Goal: Transaction & Acquisition: Purchase product/service

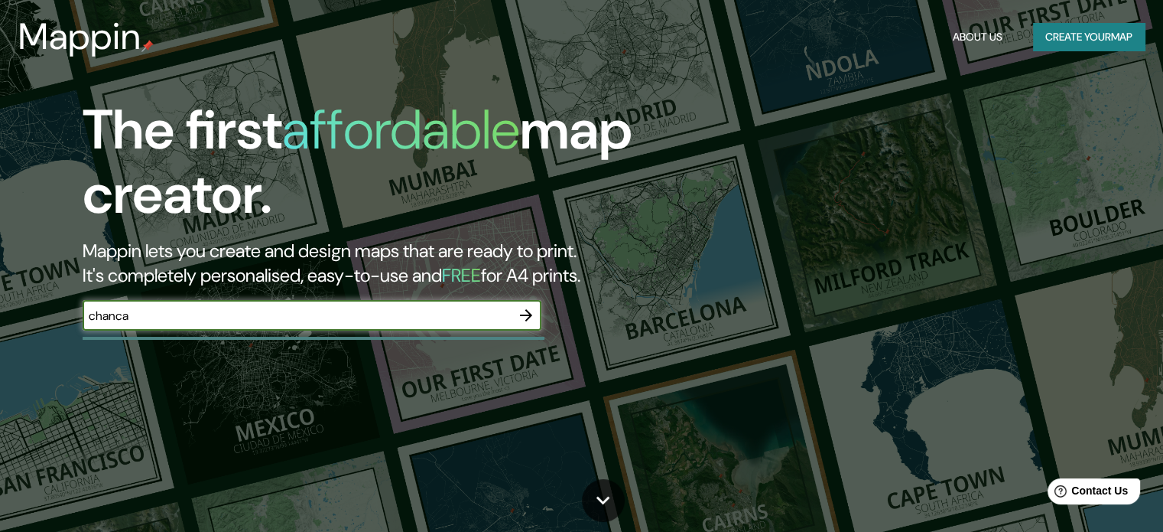
type input "chancay"
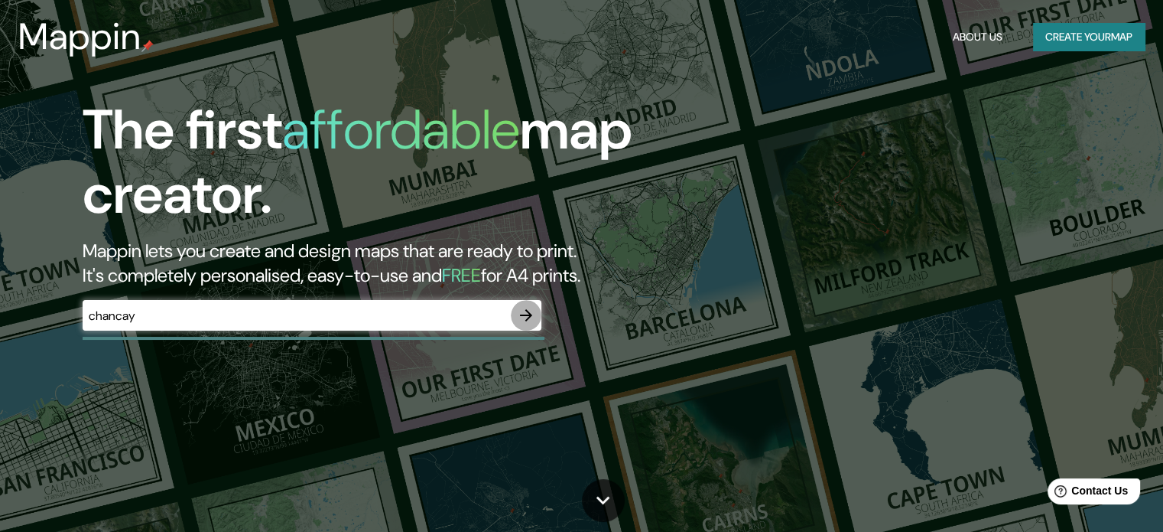
click at [515, 317] on button "button" at bounding box center [526, 315] width 31 height 31
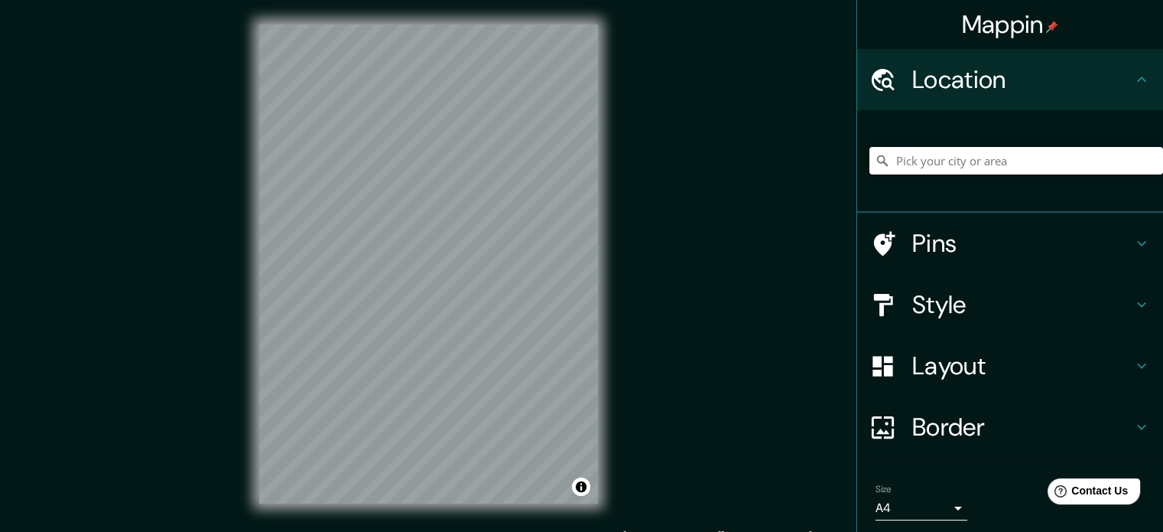
click at [943, 167] on input "Pick your city or area" at bounding box center [1017, 161] width 294 height 28
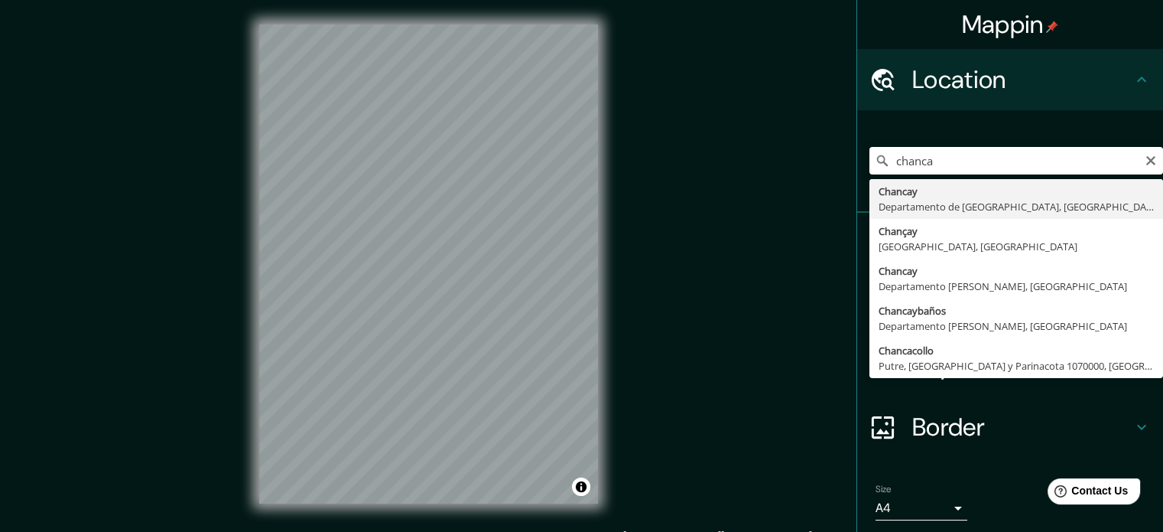
type input "[GEOGRAPHIC_DATA], [GEOGRAPHIC_DATA], [GEOGRAPHIC_DATA]"
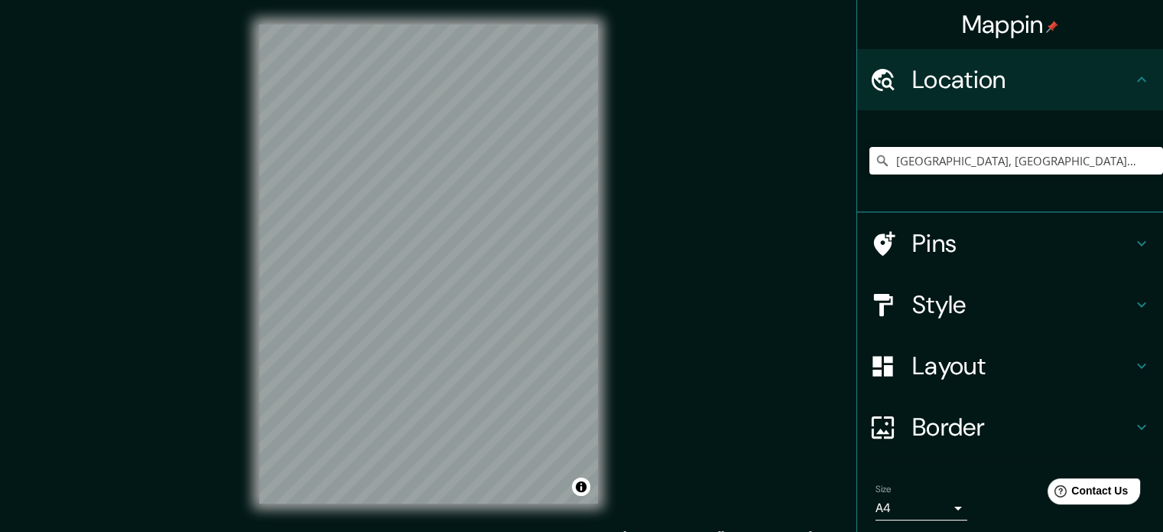
click at [1013, 237] on h4 "Pins" at bounding box center [1022, 243] width 220 height 31
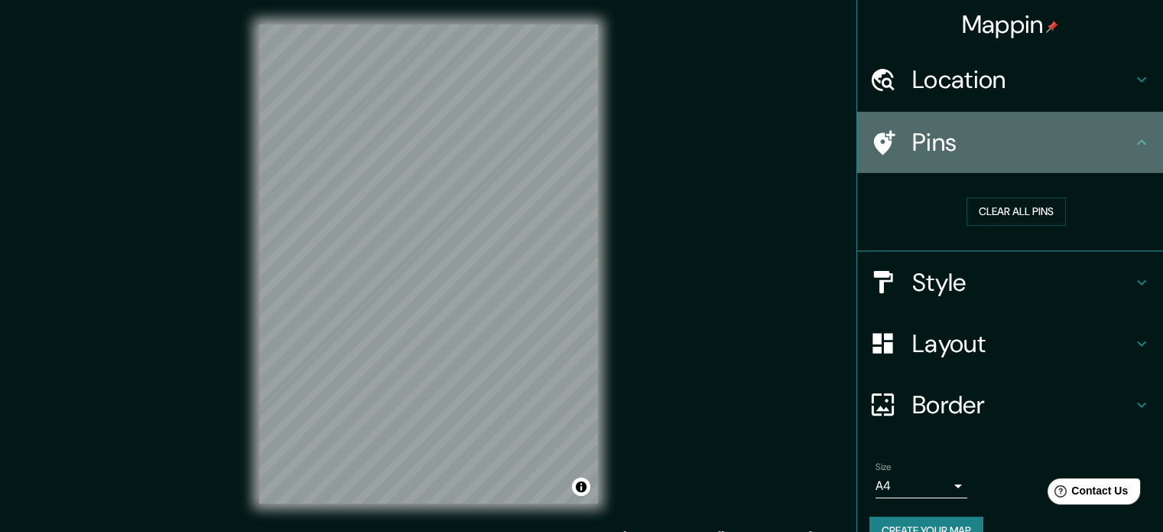
click at [1107, 158] on div "Pins" at bounding box center [1010, 142] width 306 height 61
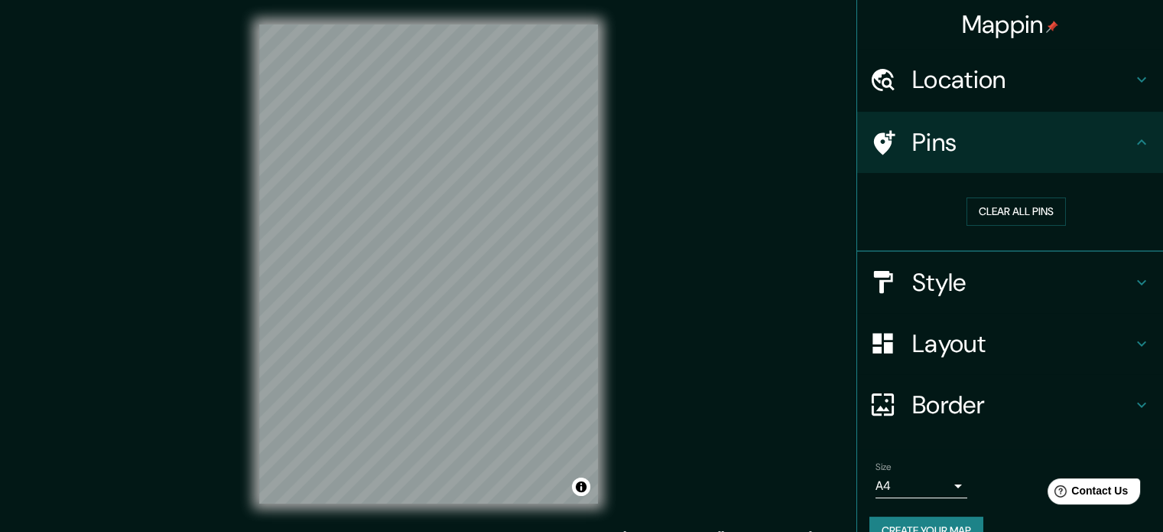
click at [1092, 79] on h4 "Location" at bounding box center [1022, 79] width 220 height 31
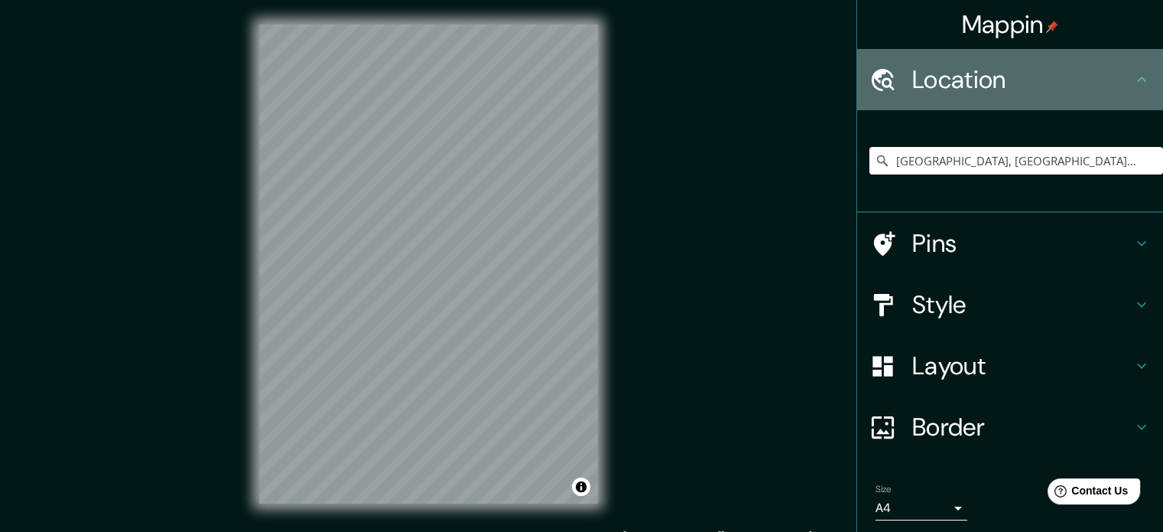
click at [1092, 79] on h4 "Location" at bounding box center [1022, 79] width 220 height 31
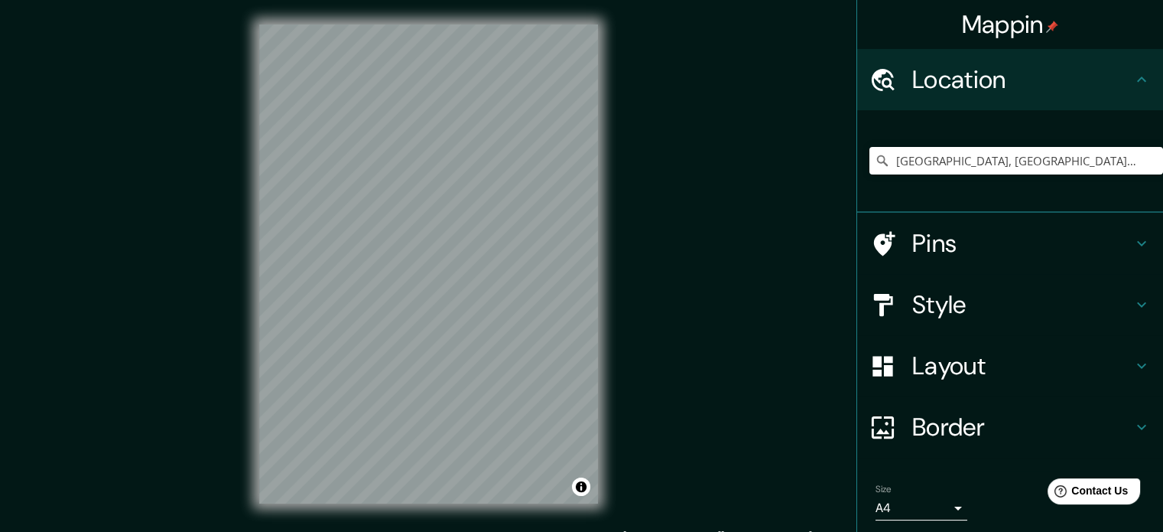
click at [1133, 304] on icon at bounding box center [1142, 304] width 18 height 18
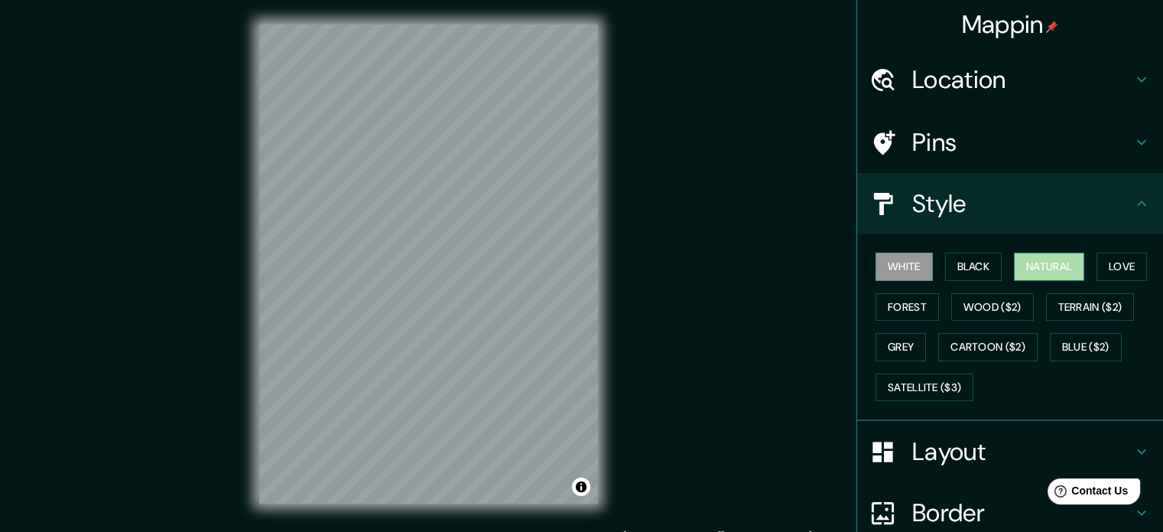
click at [1054, 265] on button "Natural" at bounding box center [1049, 266] width 70 height 28
click at [883, 305] on button "Forest" at bounding box center [907, 307] width 63 height 28
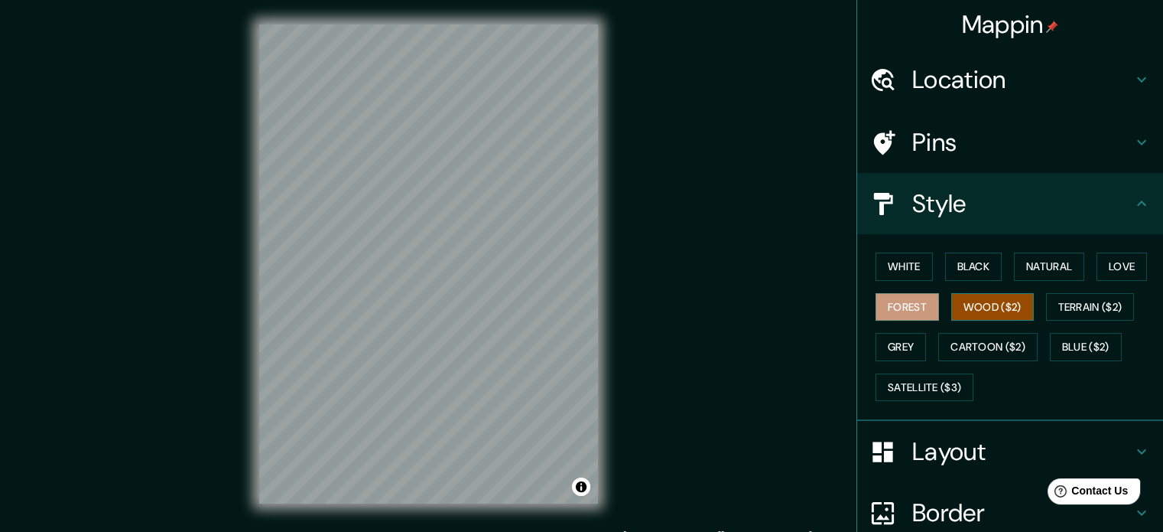
click at [982, 314] on button "Wood ($2)" at bounding box center [992, 307] width 83 height 28
click at [1084, 314] on button "Terrain ($2)" at bounding box center [1090, 307] width 89 height 28
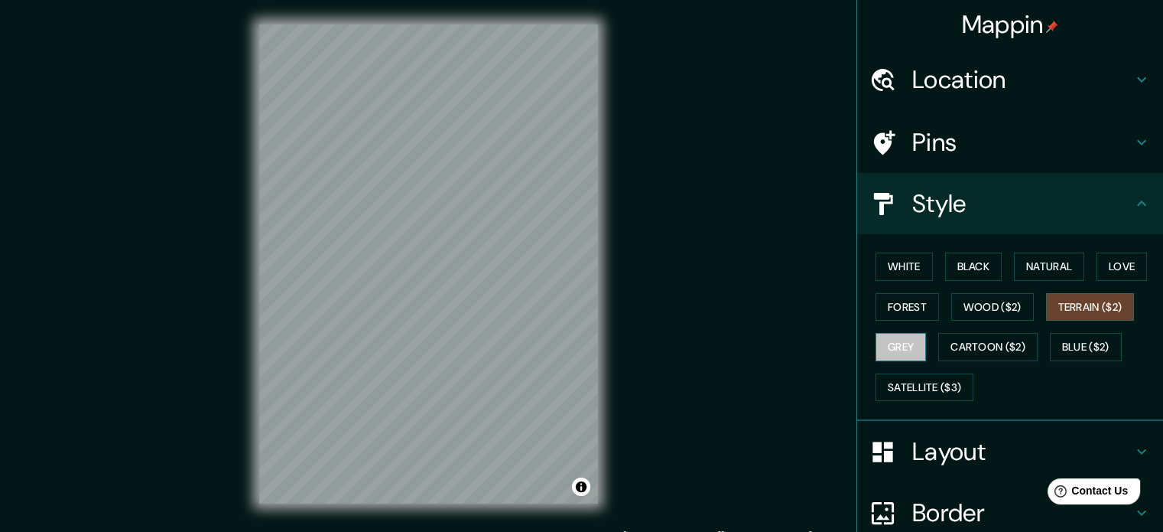
click at [899, 353] on button "Grey" at bounding box center [901, 347] width 50 height 28
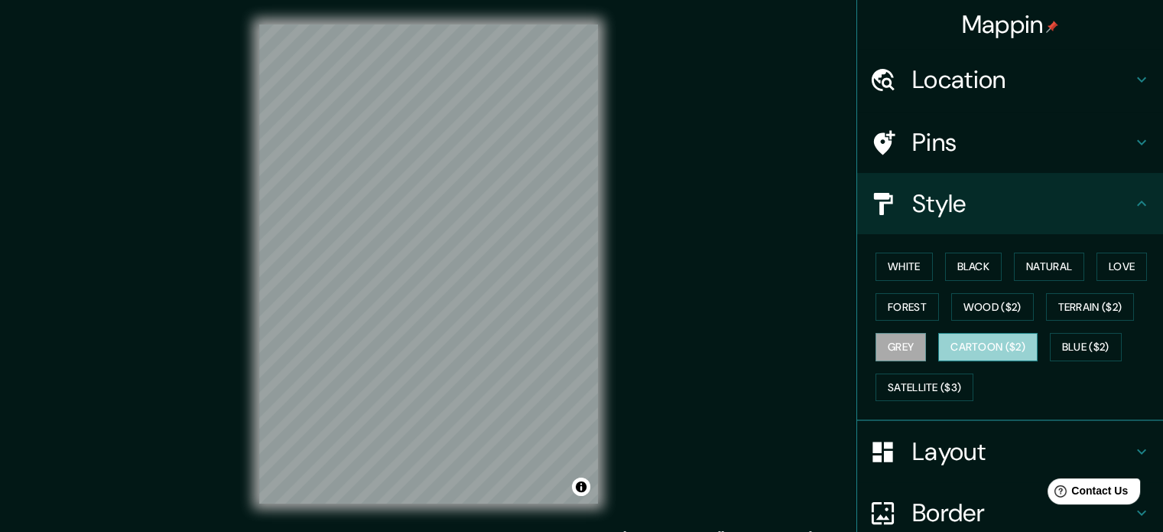
click at [979, 352] on button "Cartoon ($2)" at bounding box center [987, 347] width 99 height 28
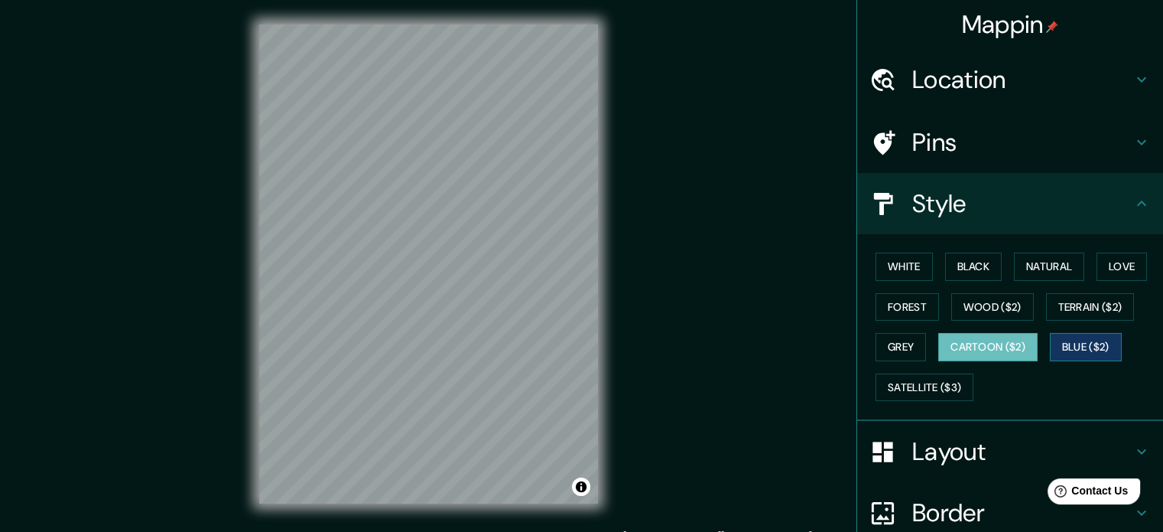
click at [1101, 351] on button "Blue ($2)" at bounding box center [1086, 347] width 72 height 28
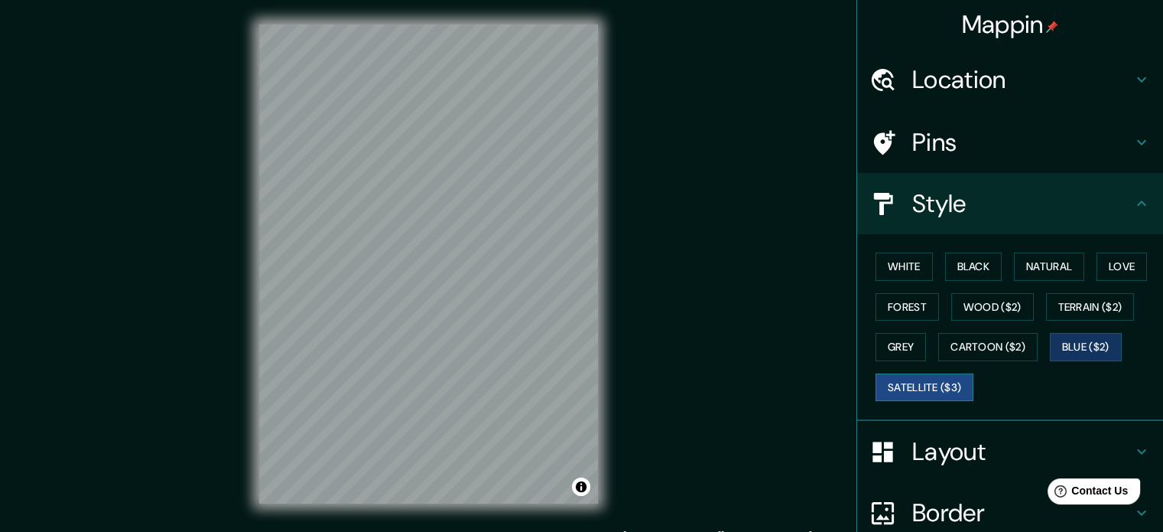
click at [936, 388] on button "Satellite ($3)" at bounding box center [925, 387] width 98 height 28
click at [999, 436] on h4 "Layout" at bounding box center [1022, 451] width 220 height 31
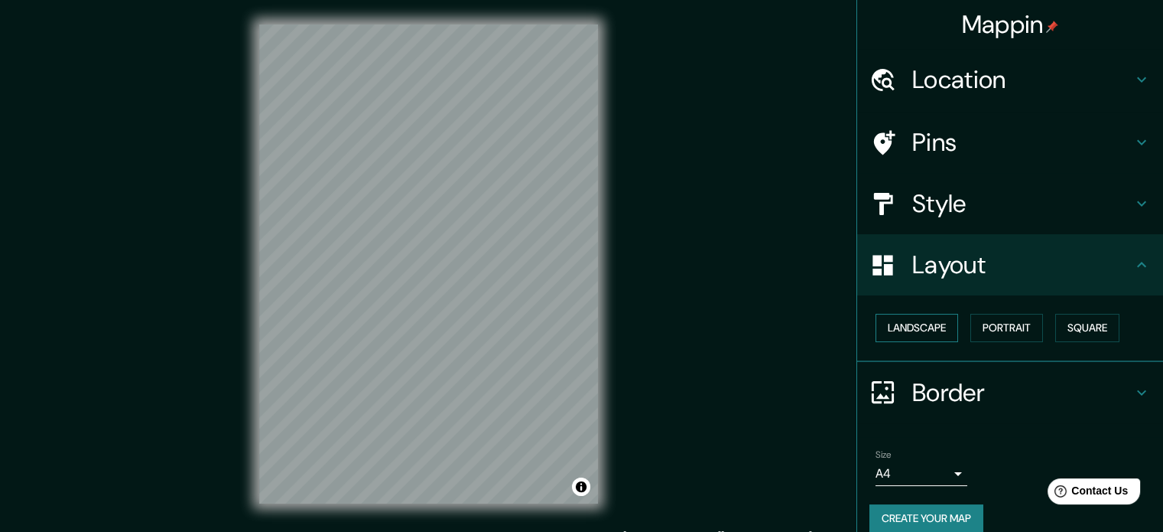
click at [910, 324] on button "Landscape" at bounding box center [917, 328] width 83 height 28
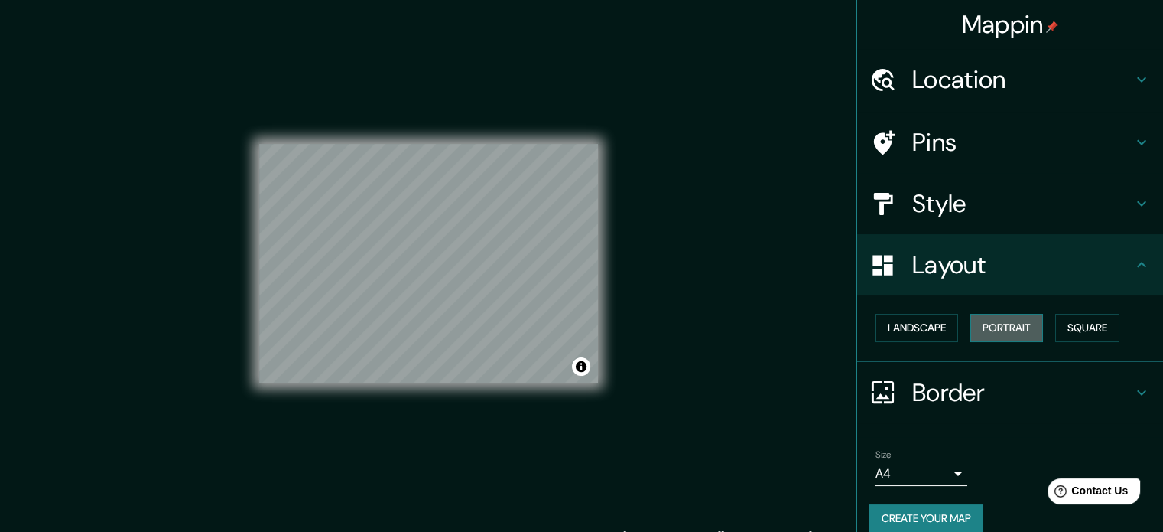
click at [1015, 333] on button "Portrait" at bounding box center [1007, 328] width 73 height 28
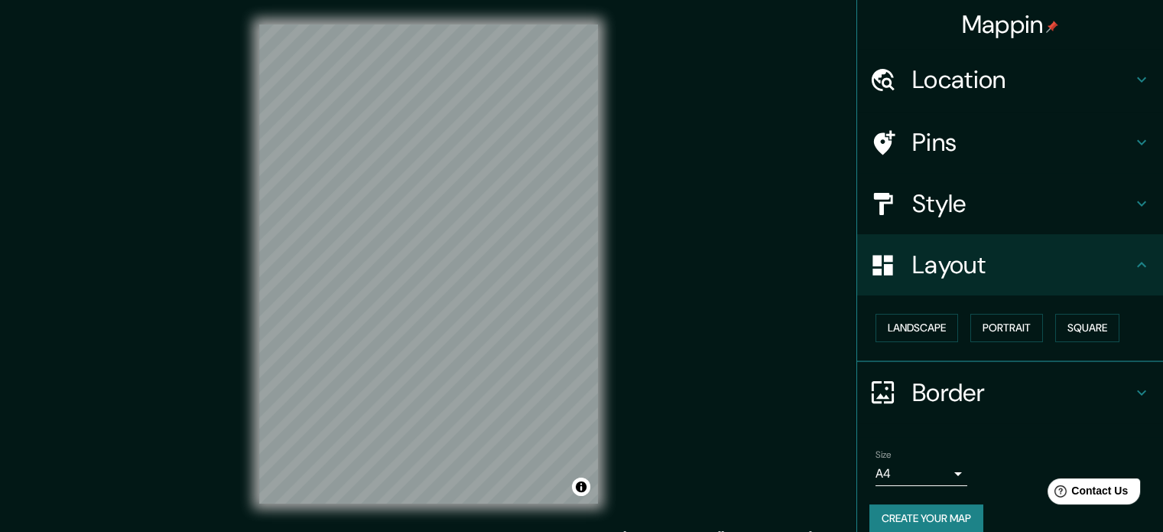
click at [1114, 320] on div "Landscape [GEOGRAPHIC_DATA]" at bounding box center [1017, 327] width 294 height 41
click at [1086, 330] on button "Square" at bounding box center [1087, 328] width 64 height 28
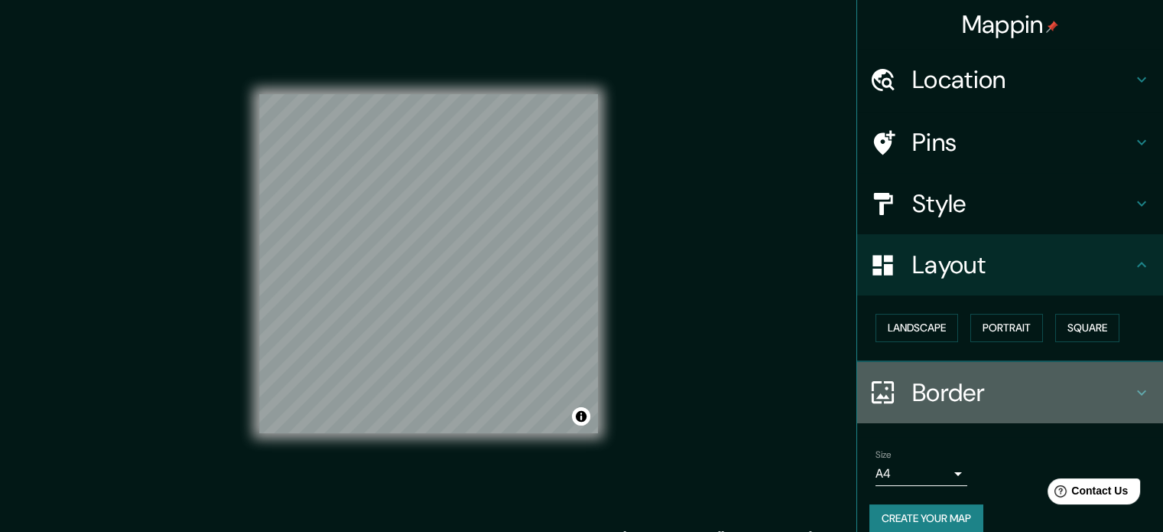
click at [1045, 402] on h4 "Border" at bounding box center [1022, 392] width 220 height 31
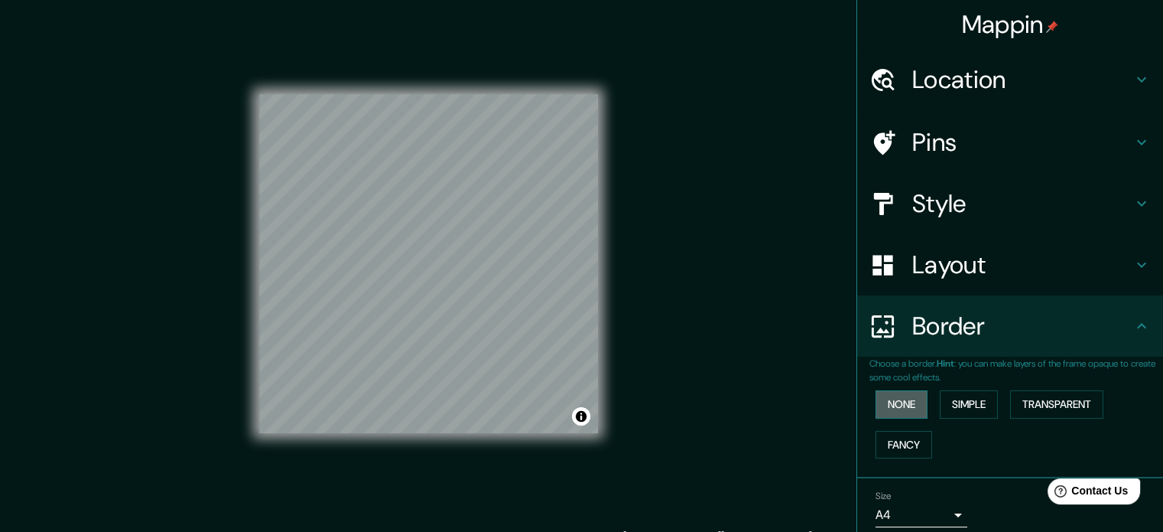
click at [887, 411] on button "None" at bounding box center [902, 404] width 52 height 28
click at [967, 411] on button "Simple" at bounding box center [969, 404] width 58 height 28
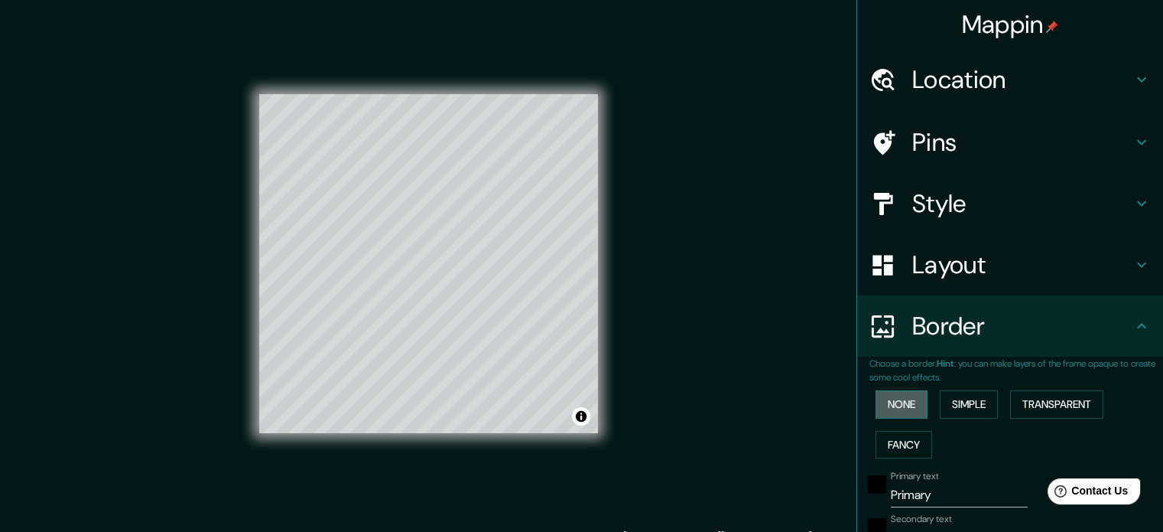
click at [885, 403] on button "None" at bounding box center [902, 404] width 52 height 28
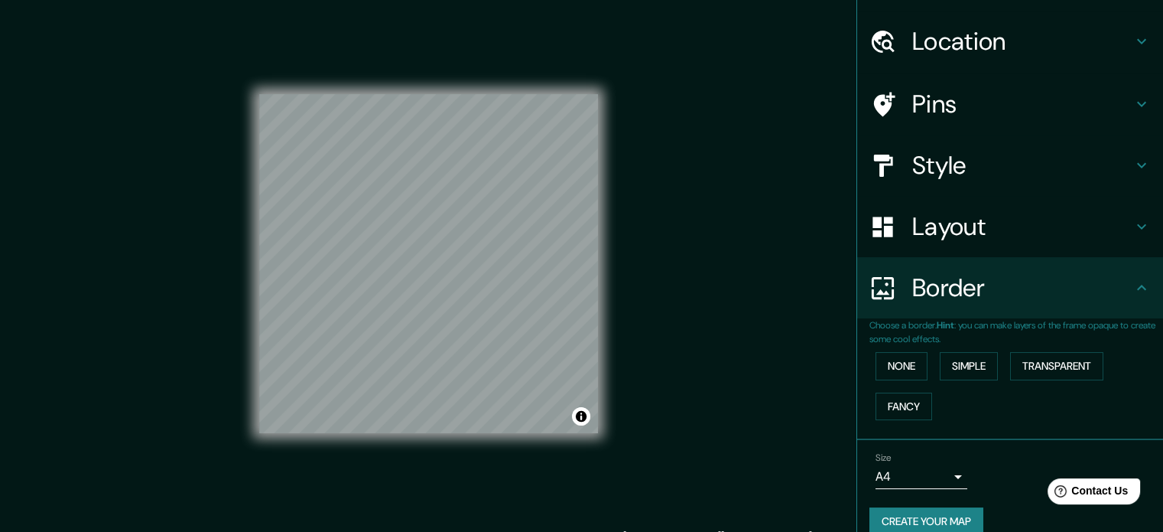
scroll to position [58, 0]
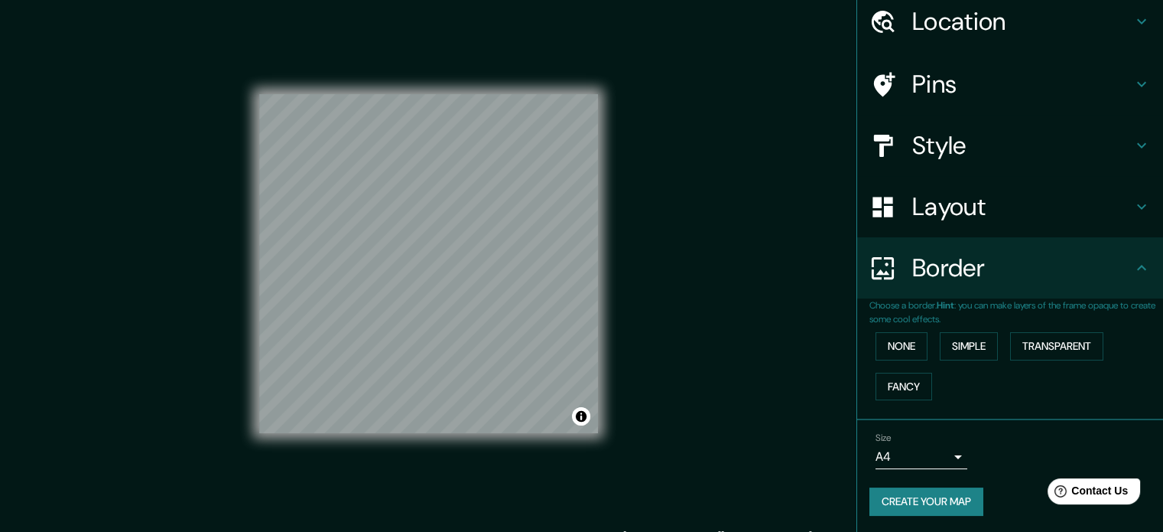
click at [941, 451] on body "Mappin Location [GEOGRAPHIC_DATA], [GEOGRAPHIC_DATA], [GEOGRAPHIC_DATA] Pins St…" at bounding box center [581, 266] width 1163 height 532
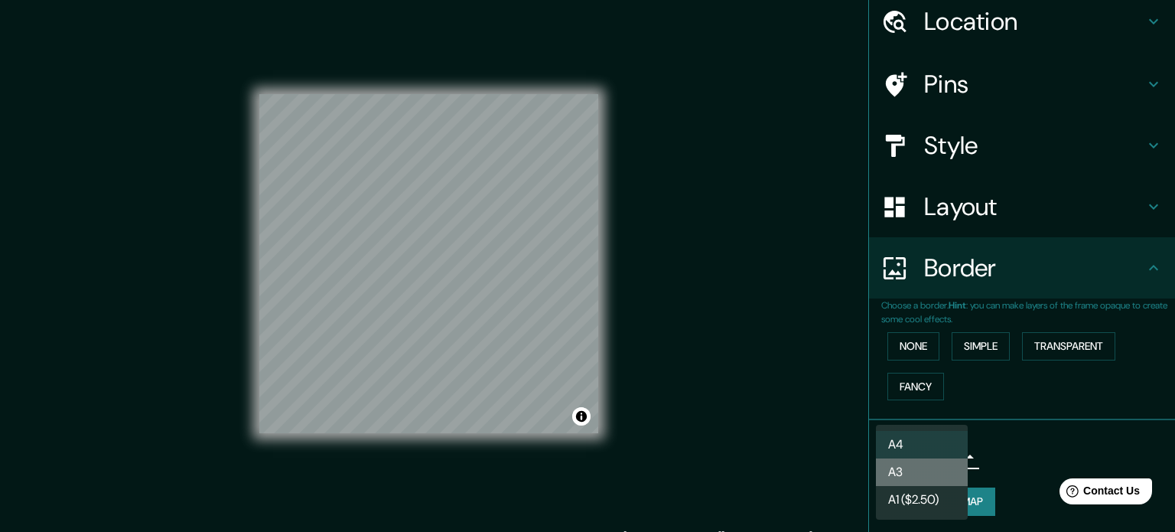
click at [941, 469] on li "A3" at bounding box center [922, 472] width 92 height 28
type input "a4"
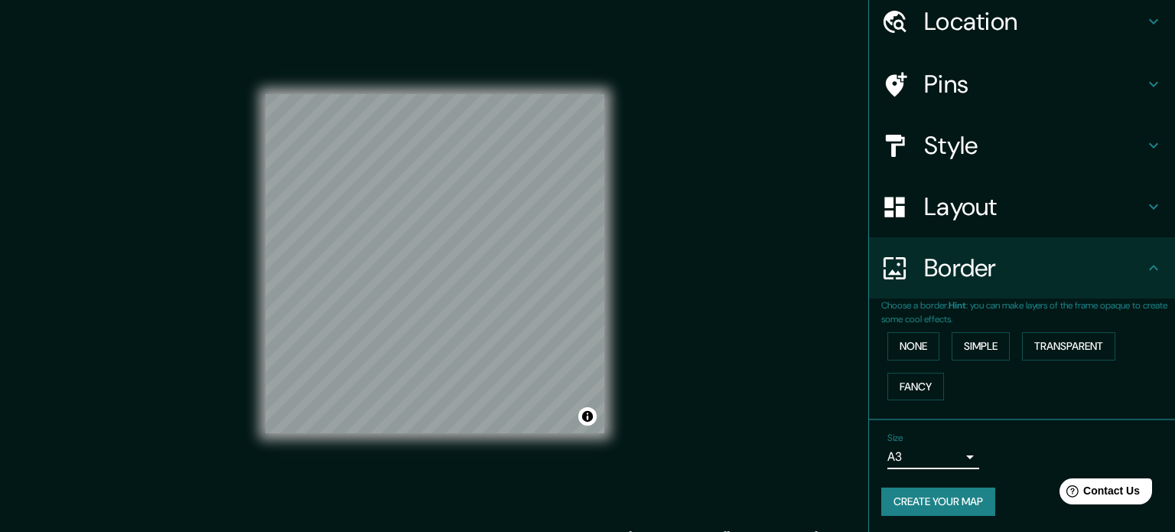
click at [953, 459] on body "Mappin Location [GEOGRAPHIC_DATA], [GEOGRAPHIC_DATA], [GEOGRAPHIC_DATA] Pins St…" at bounding box center [587, 266] width 1175 height 532
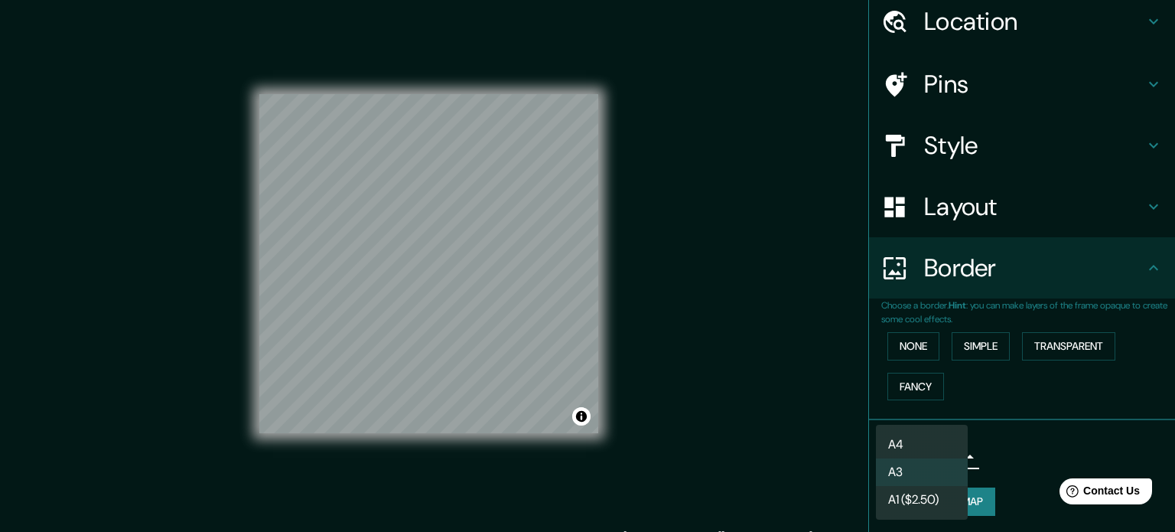
click at [1003, 455] on div at bounding box center [587, 266] width 1175 height 532
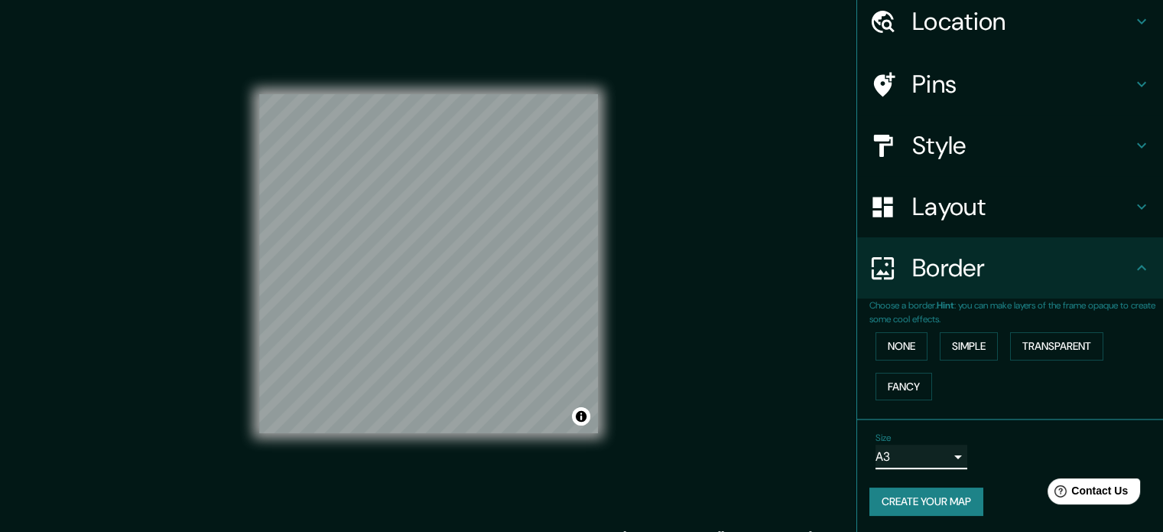
scroll to position [20, 0]
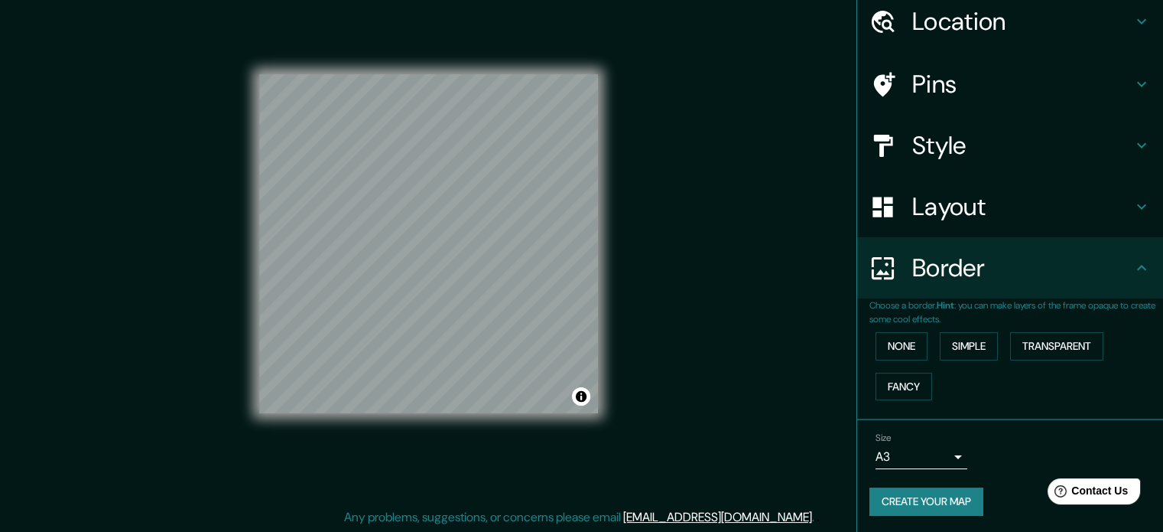
click at [679, 379] on div "Mappin Location [GEOGRAPHIC_DATA], [GEOGRAPHIC_DATA], [GEOGRAPHIC_DATA] Pins St…" at bounding box center [581, 256] width 1163 height 552
click at [913, 514] on div "Size A3 a4 Create your map" at bounding box center [1010, 477] width 281 height 102
click at [918, 507] on button "Create your map" at bounding box center [927, 501] width 114 height 28
